Goal: Navigation & Orientation: Find specific page/section

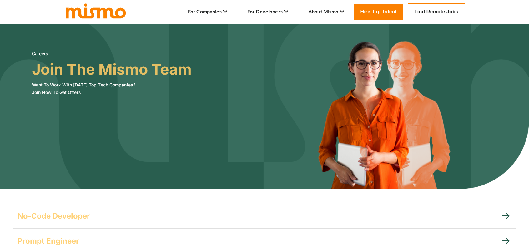
click at [428, 12] on link "Find Remote Jobs" at bounding box center [436, 11] width 57 height 17
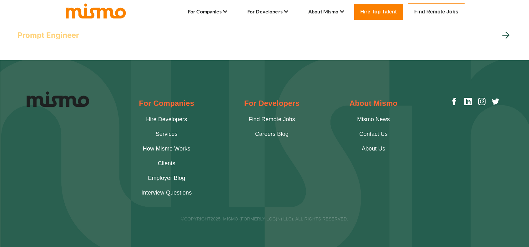
scroll to position [175, 0]
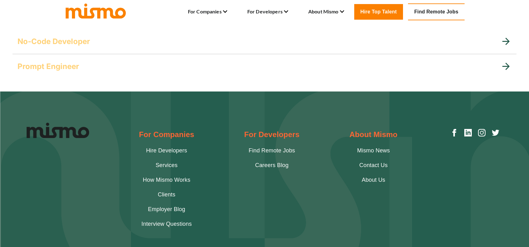
click at [163, 150] on link "Hire Developers" at bounding box center [166, 151] width 41 height 8
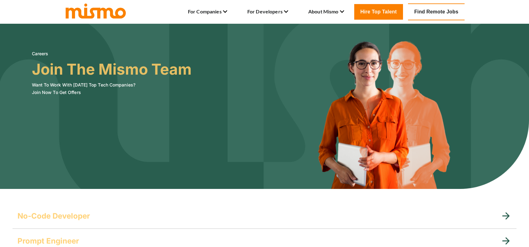
click at [79, 7] on img at bounding box center [95, 10] width 63 height 17
